Goal: Check status: Check status

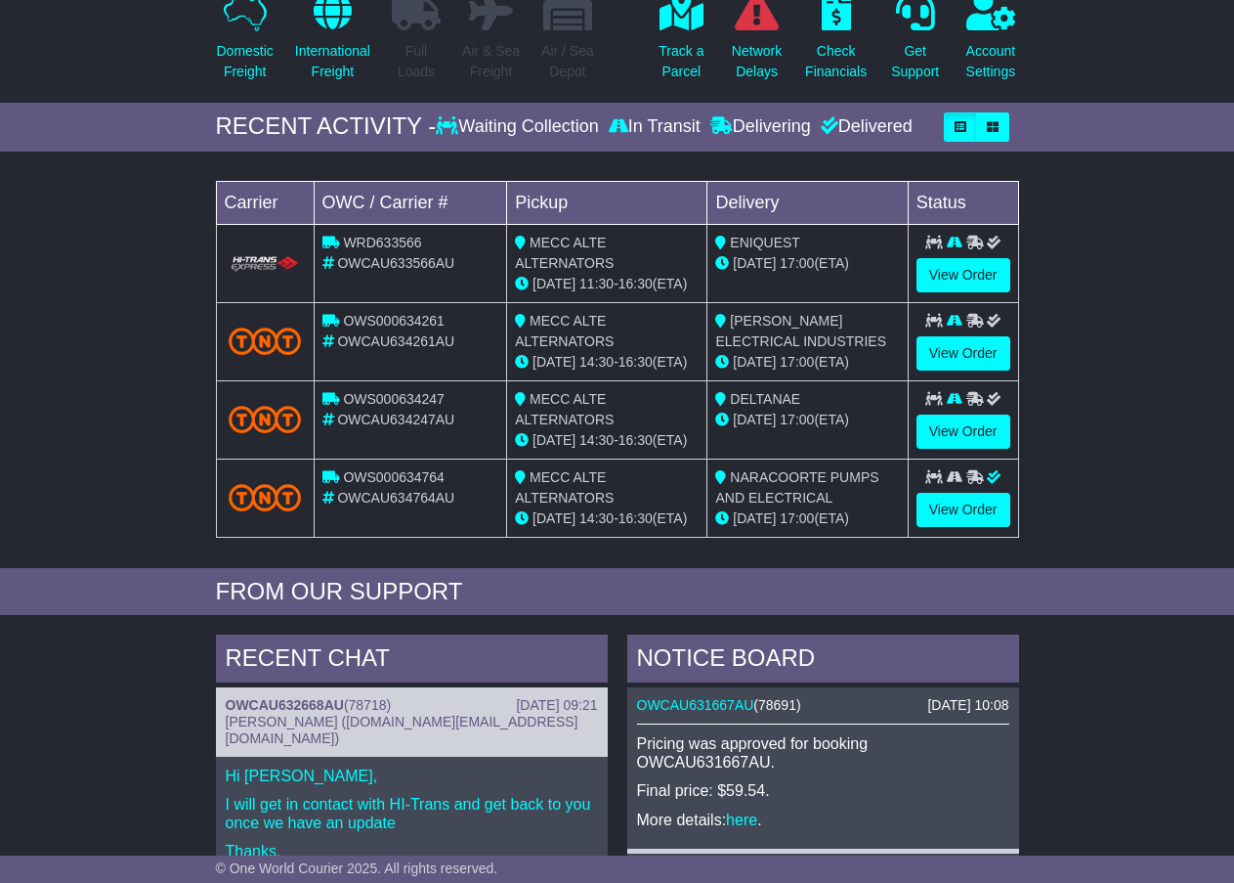
scroll to position [180, 0]
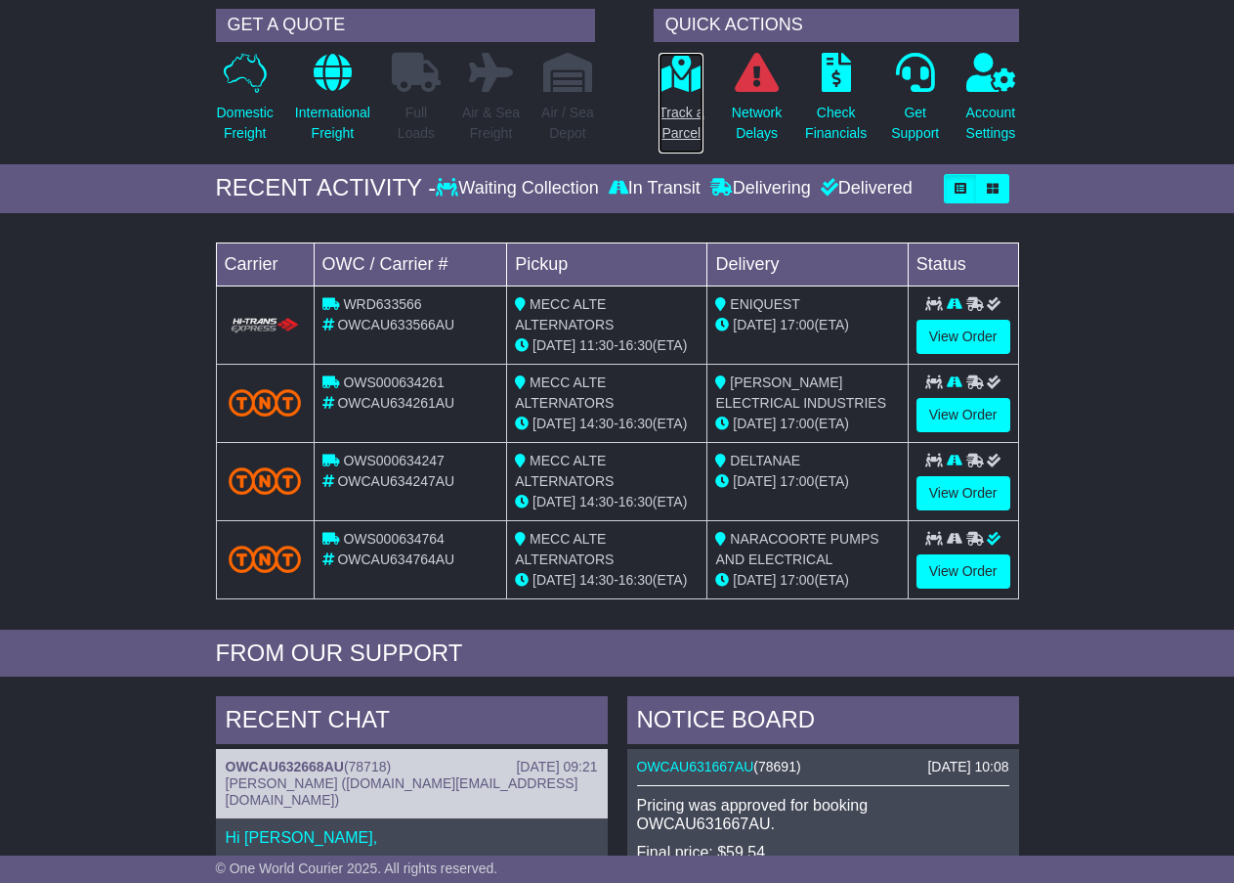
click at [679, 110] on p "Track a Parcel" at bounding box center [681, 123] width 45 height 41
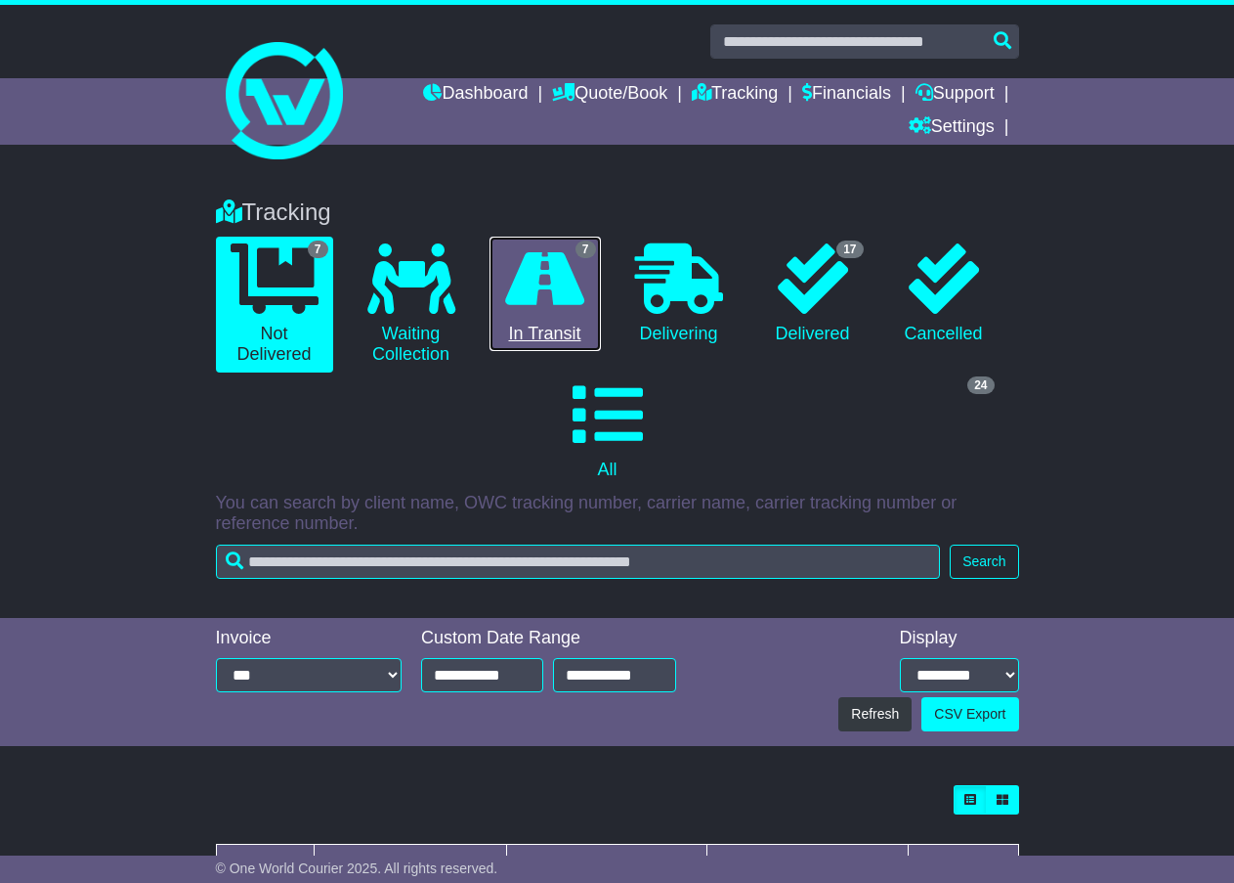
click at [524, 324] on link "7 In Transit" at bounding box center [545, 294] width 111 height 115
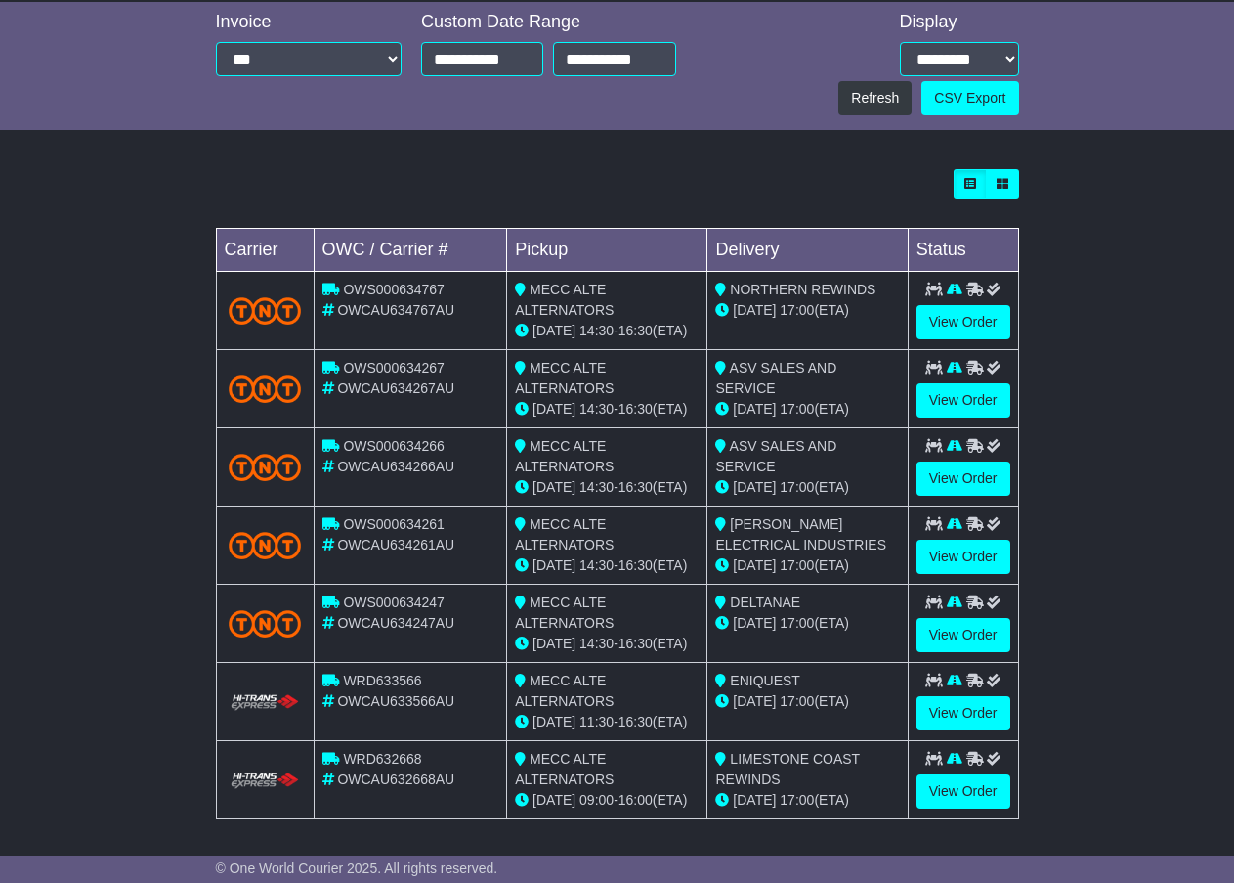
scroll to position [622, 0]
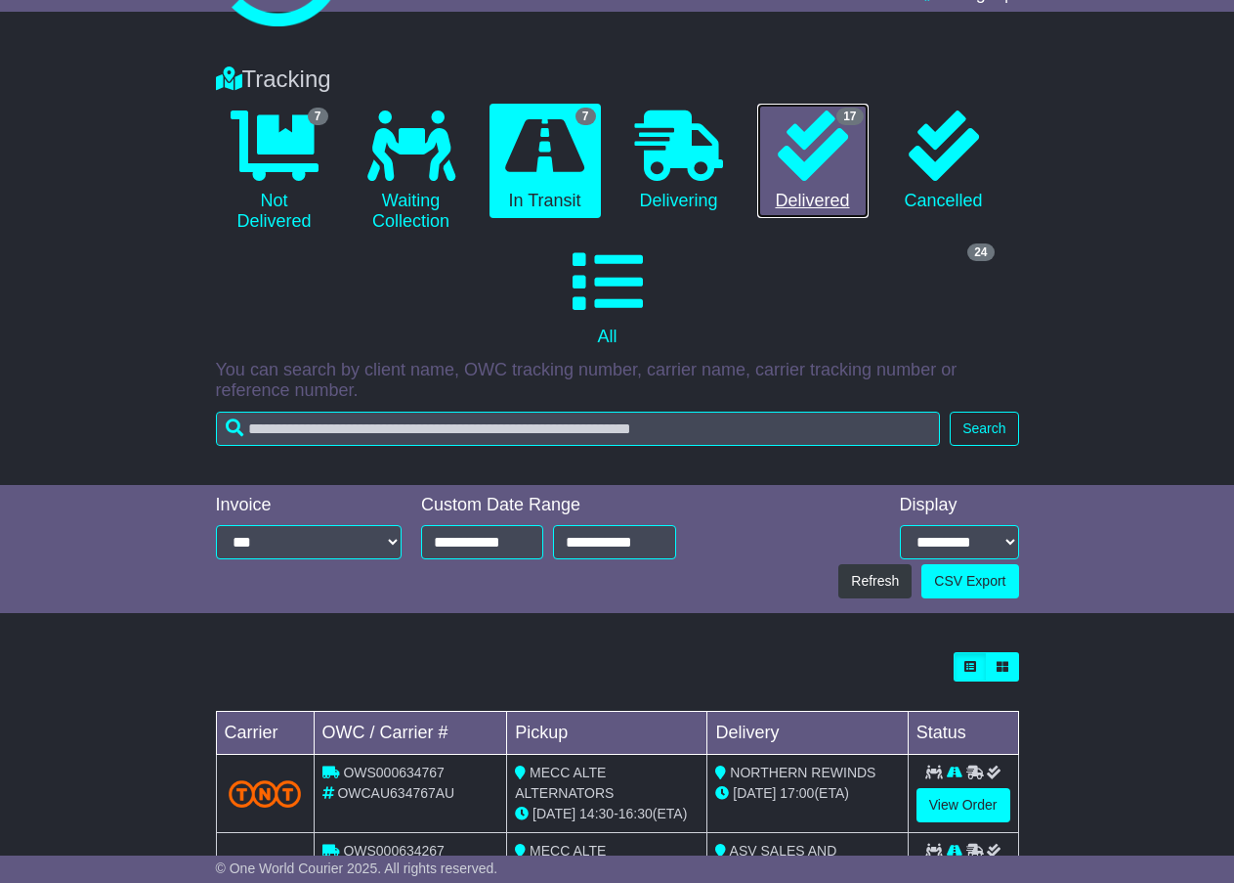
click at [814, 212] on link "17 Delivered" at bounding box center [812, 161] width 111 height 115
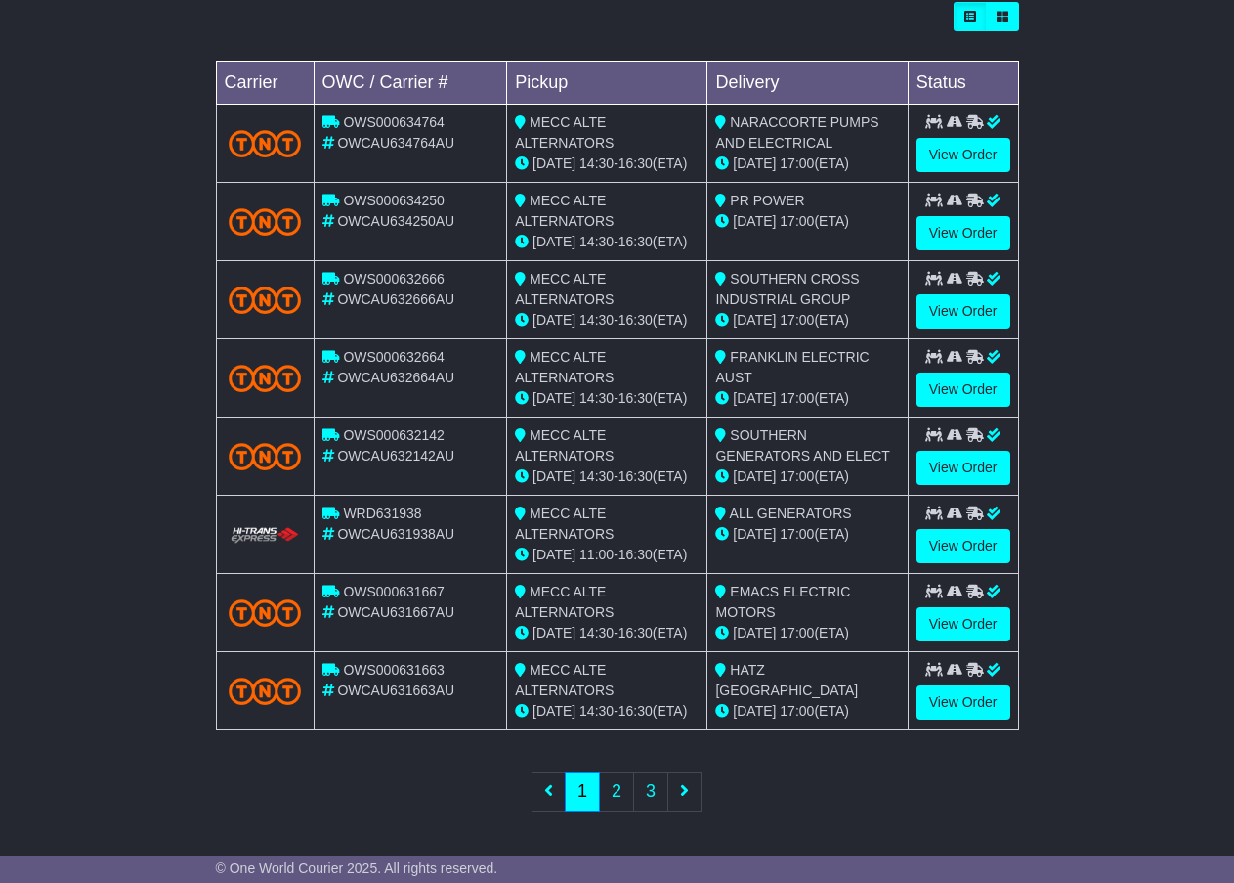
scroll to position [787, 0]
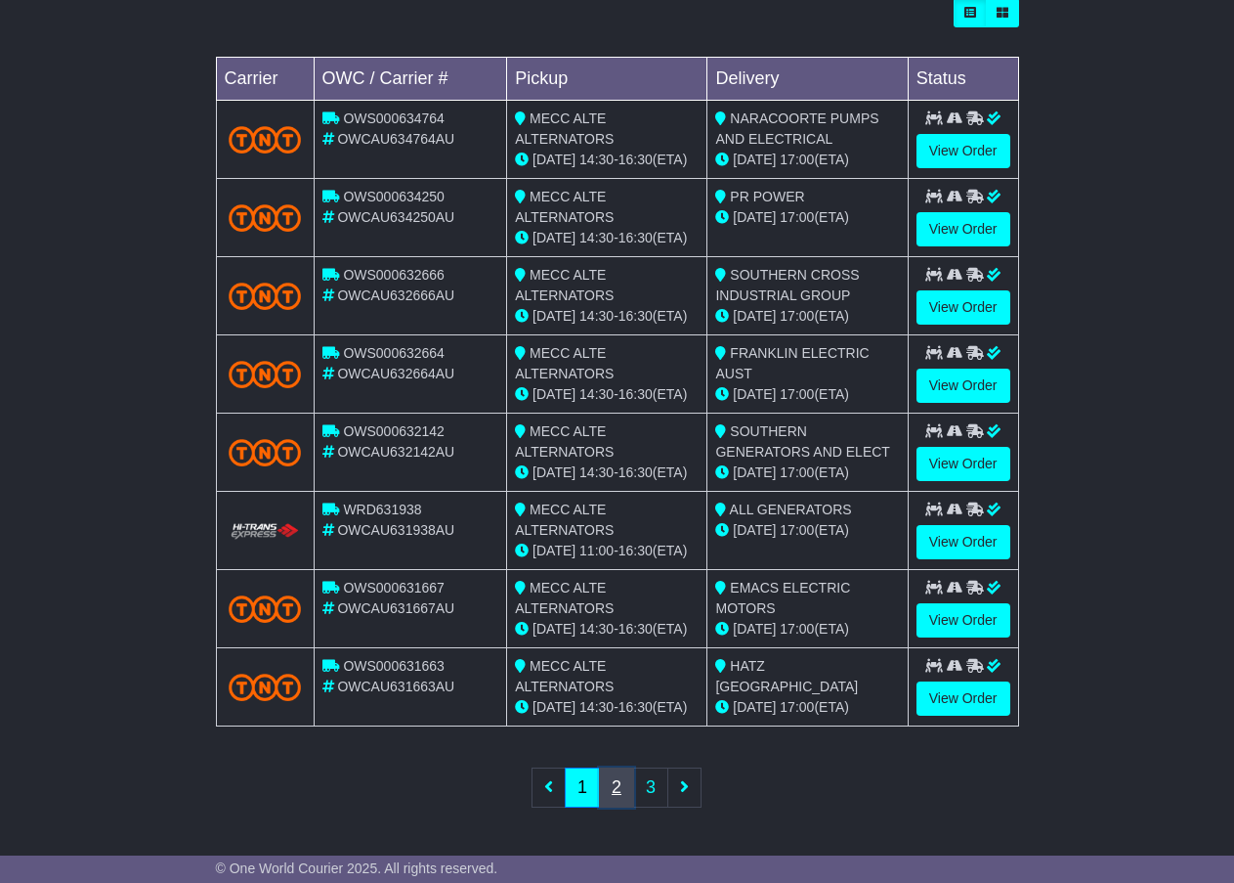
click at [604, 790] on link "2" at bounding box center [616, 787] width 35 height 40
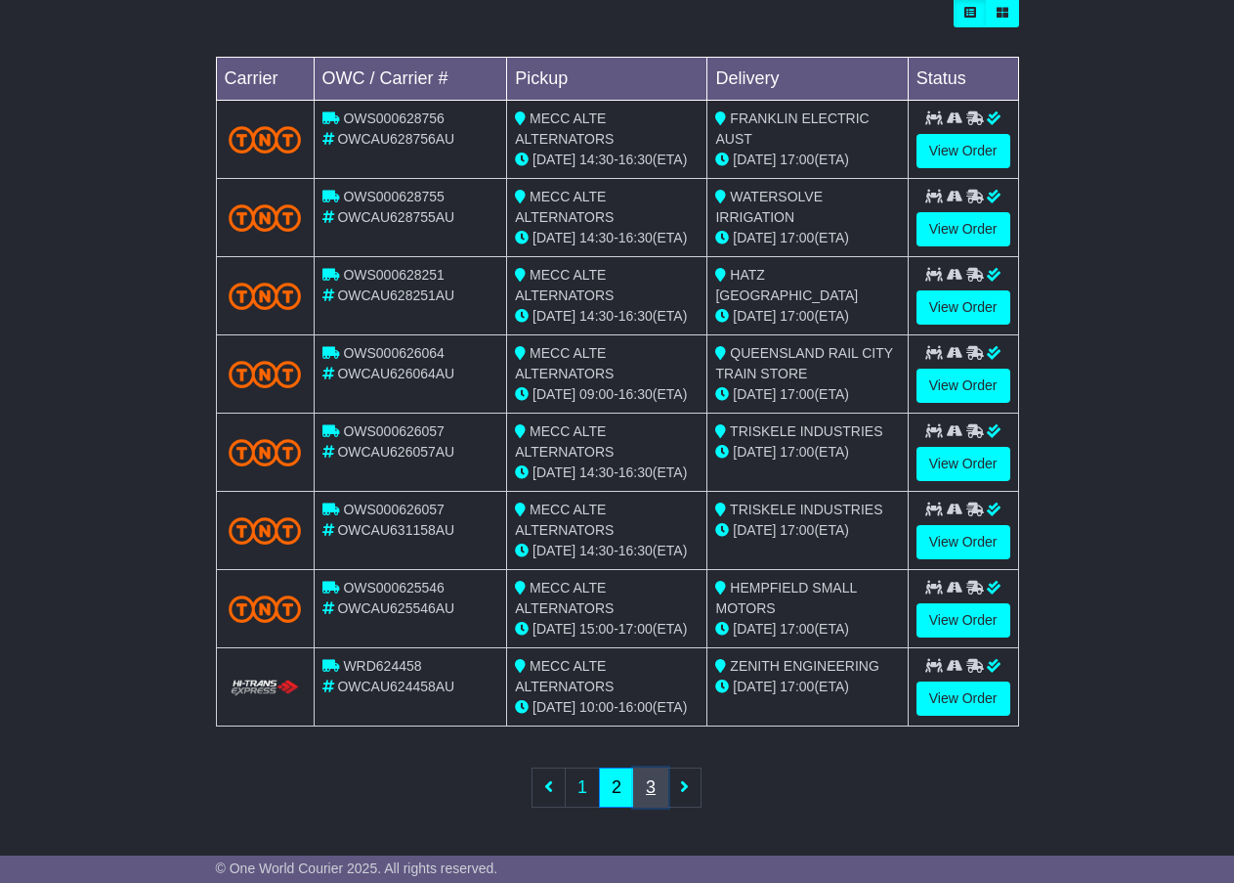
click at [648, 788] on link "3" at bounding box center [650, 787] width 35 height 40
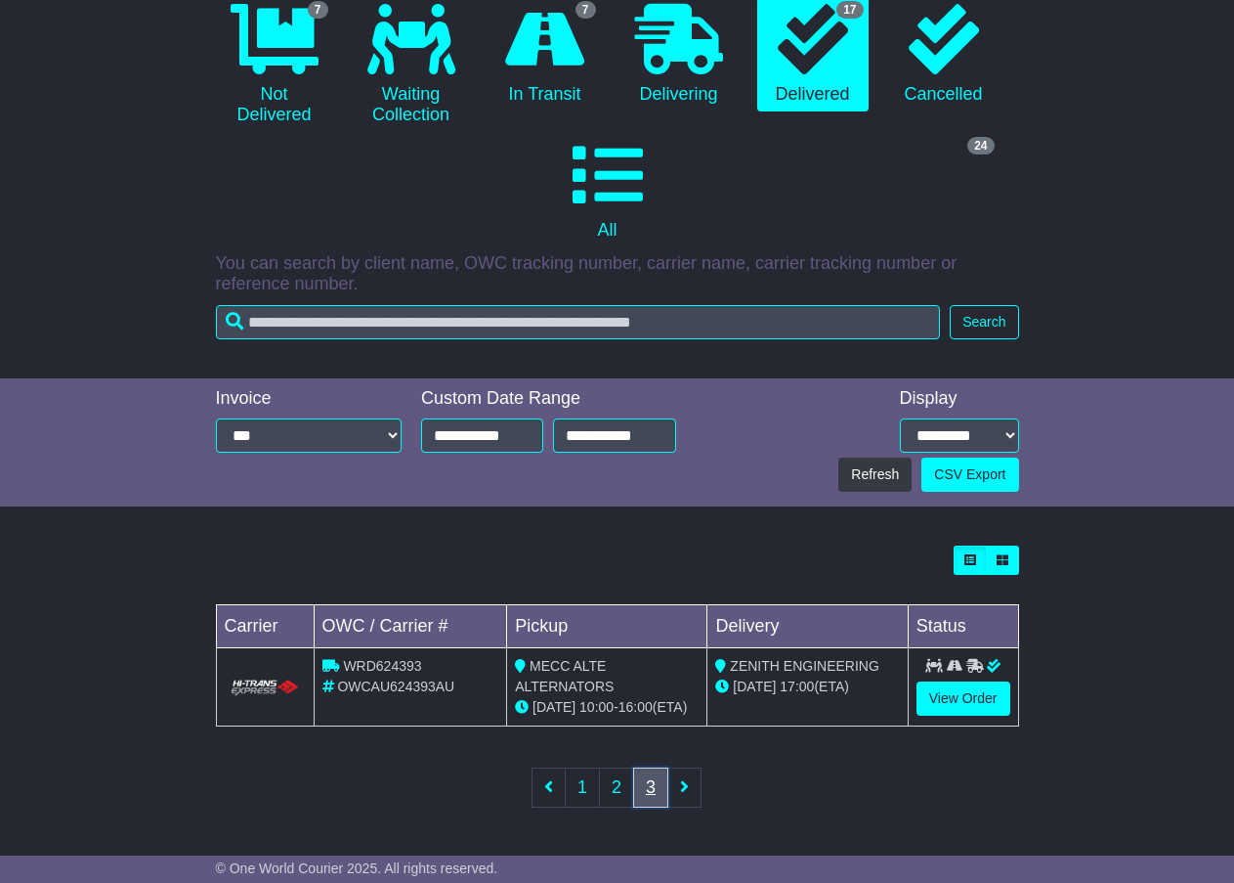
scroll to position [239, 0]
click at [595, 790] on link "1" at bounding box center [582, 787] width 35 height 40
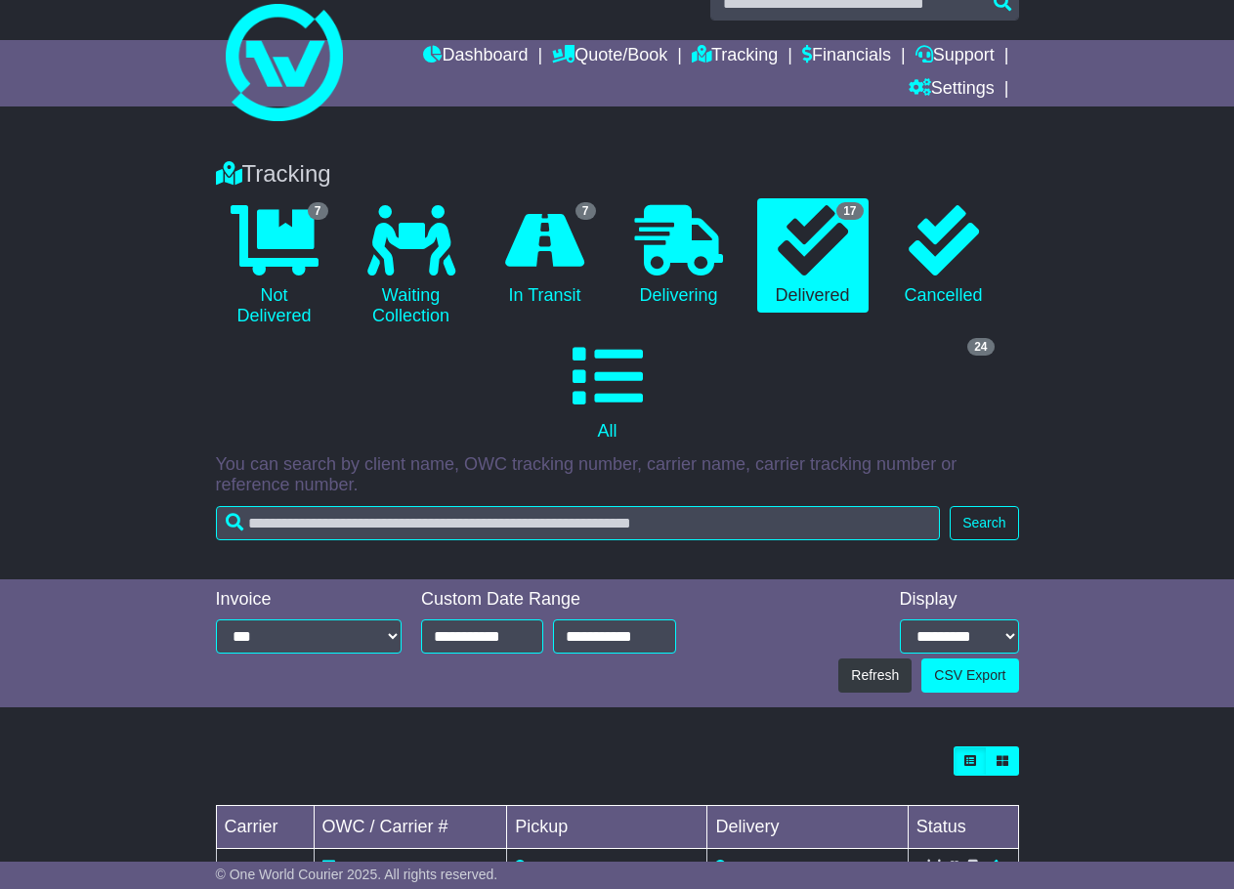
scroll to position [0, 0]
